Goal: Task Accomplishment & Management: Complete application form

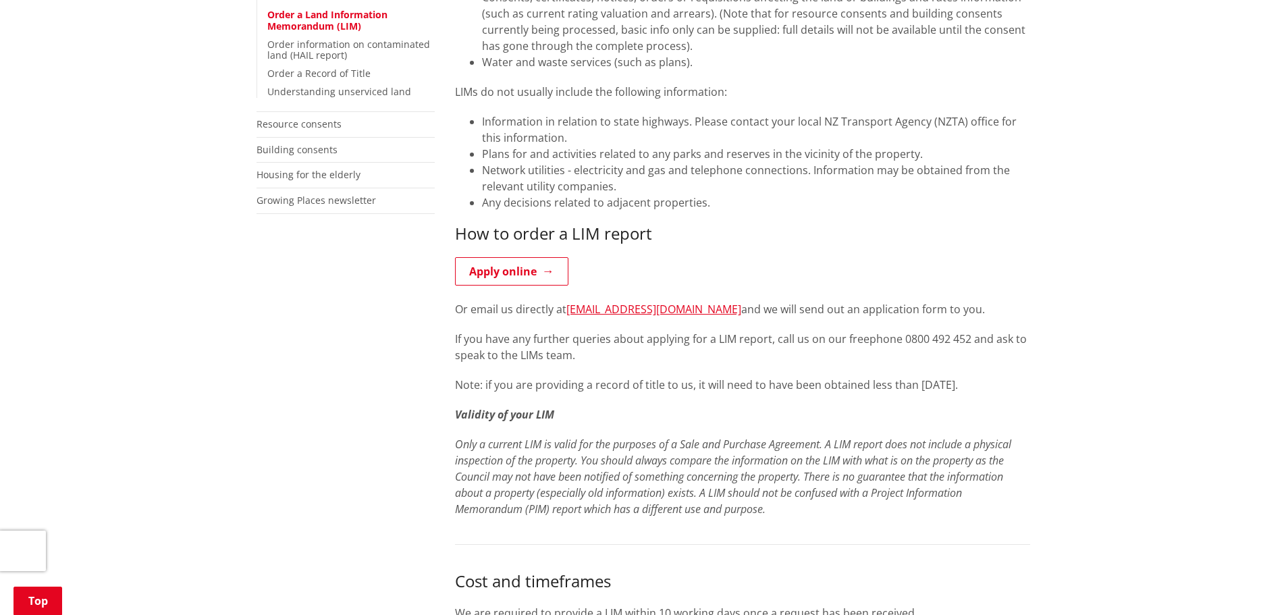
scroll to position [473, 0]
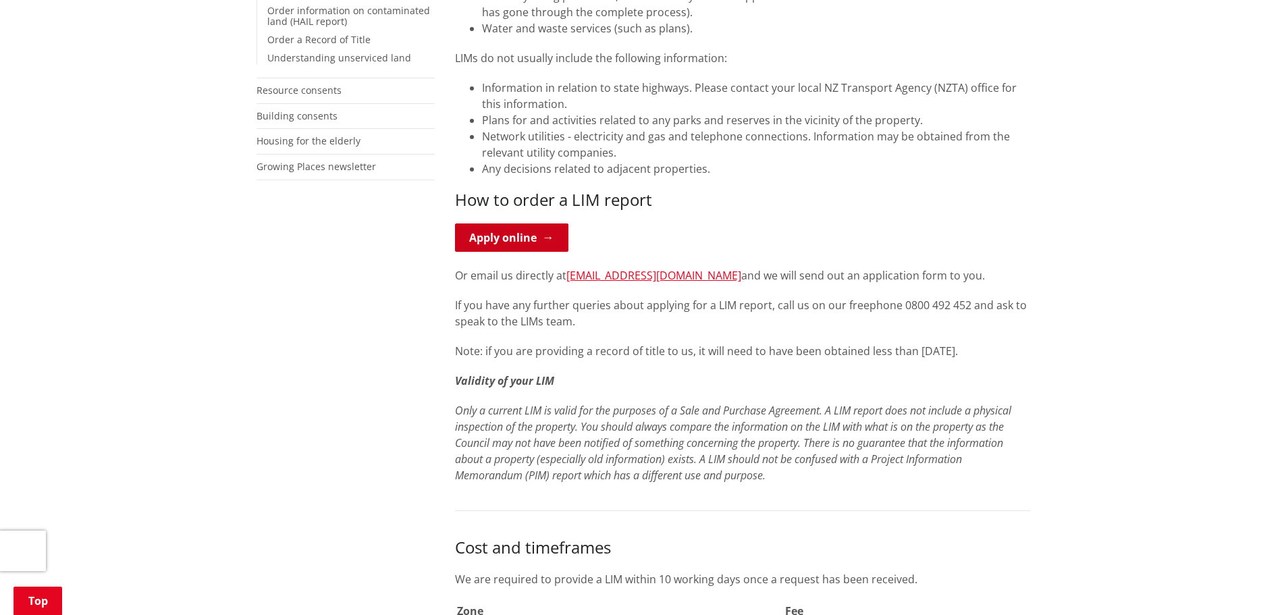
click at [545, 238] on link "Apply online" at bounding box center [511, 237] width 113 height 28
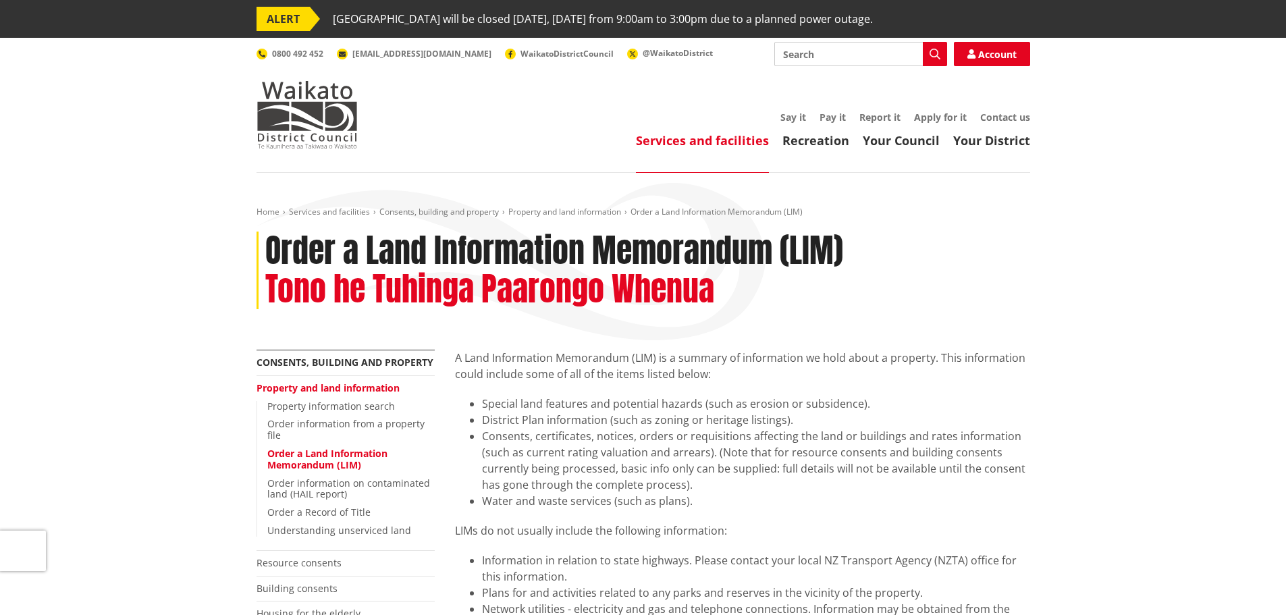
scroll to position [473, 0]
